Goal: Find specific page/section: Find specific page/section

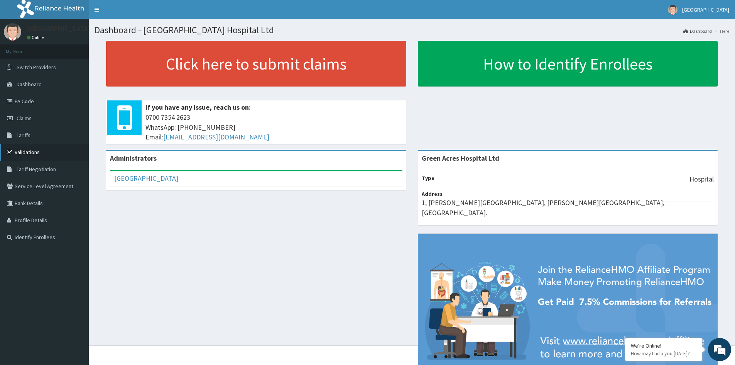
click at [18, 149] on link "Validations" at bounding box center [44, 151] width 89 height 17
click at [23, 102] on link "PA Code" at bounding box center [44, 101] width 89 height 17
